Goal: Find specific page/section: Find specific page/section

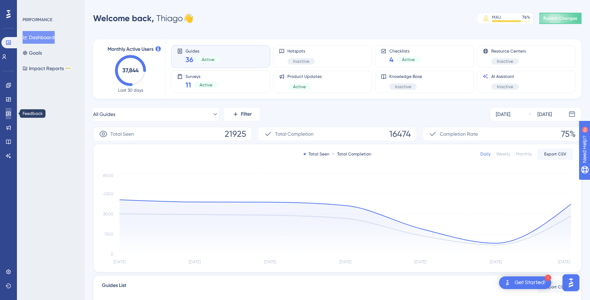
click at [6, 116] on icon at bounding box center [8, 114] width 5 height 5
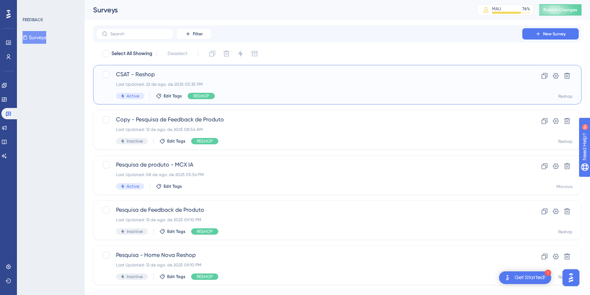
click at [229, 81] on div "Last Updated: 22 de ago. de 2025 05:35 PM" at bounding box center [309, 84] width 386 height 6
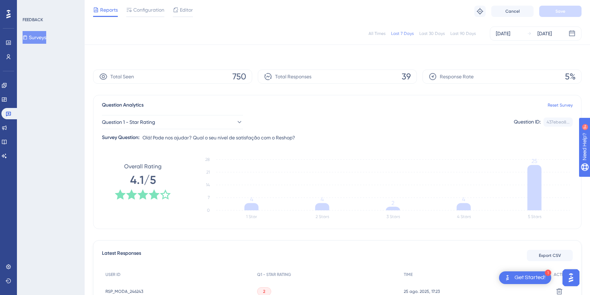
scroll to position [116, 0]
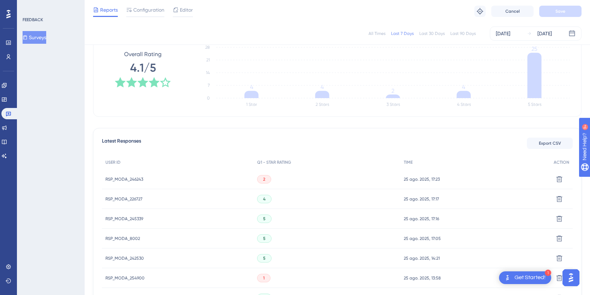
click at [122, 178] on span "RSP_MODA_246243" at bounding box center [124, 179] width 38 height 6
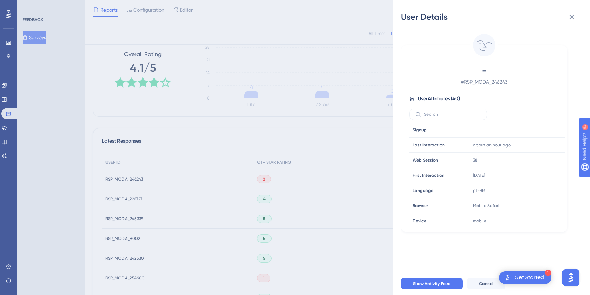
scroll to position [0, 0]
click at [570, 19] on icon at bounding box center [571, 17] width 5 height 5
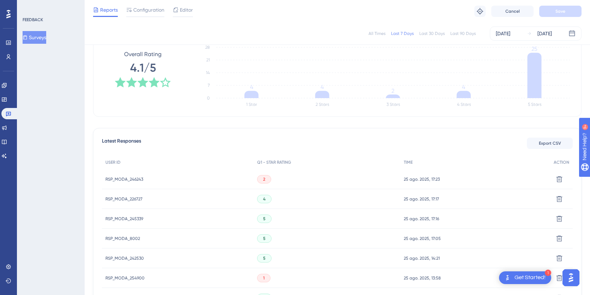
click at [65, 82] on div "FEEDBACK Surveys" at bounding box center [51, 147] width 68 height 295
